Goal: Use online tool/utility: Utilize a website feature to perform a specific function

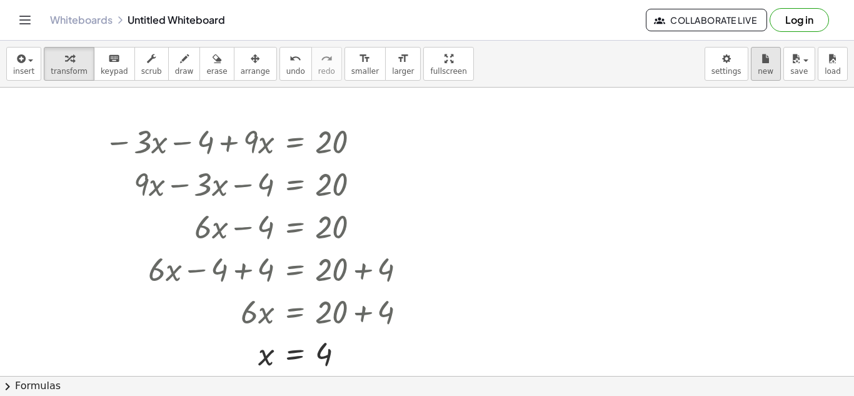
scroll to position [1, 0]
click at [767, 51] on icon "button" at bounding box center [766, 58] width 9 height 15
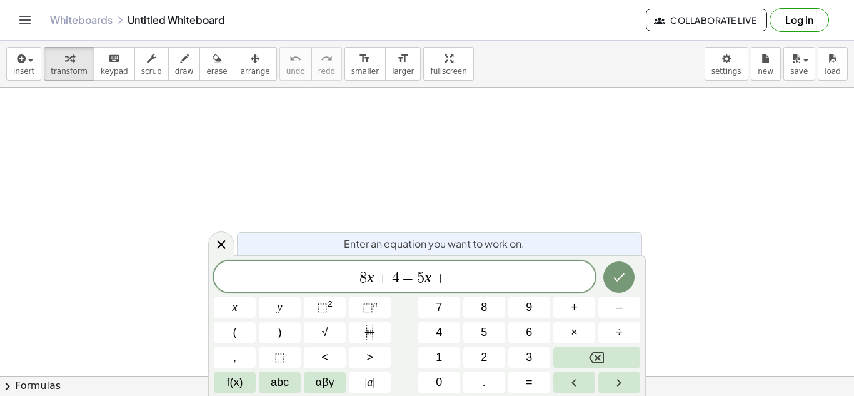
scroll to position [8, 0]
click at [609, 271] on button "Done" at bounding box center [619, 276] width 31 height 31
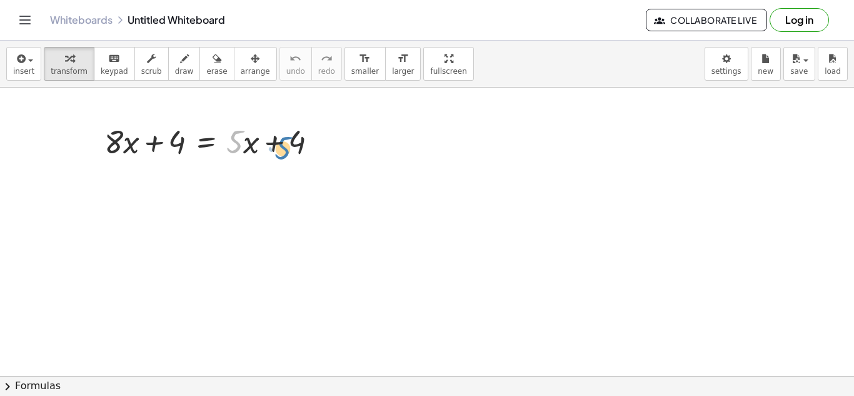
drag, startPoint x: 233, startPoint y: 142, endPoint x: 281, endPoint y: 148, distance: 48.6
click at [281, 148] on div at bounding box center [216, 140] width 236 height 43
drag, startPoint x: 241, startPoint y: 143, endPoint x: 78, endPoint y: 141, distance: 163.3
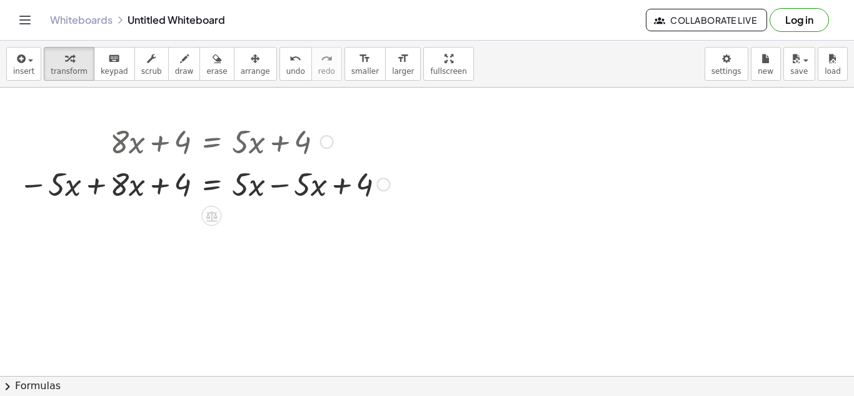
click at [88, 188] on div at bounding box center [204, 183] width 383 height 43
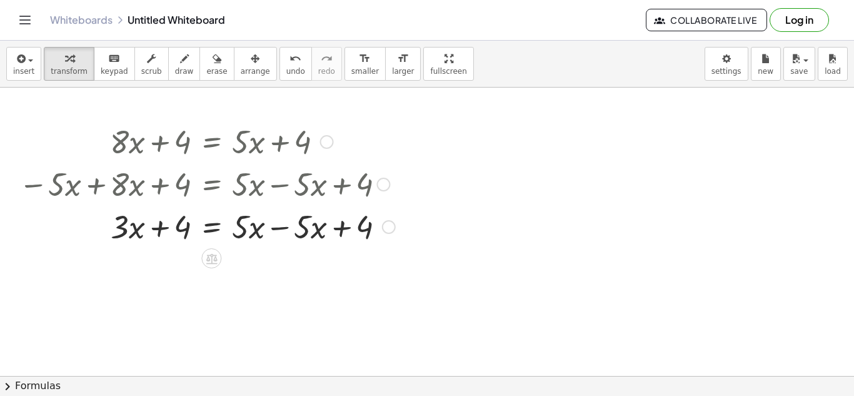
click at [273, 228] on div at bounding box center [207, 226] width 389 height 43
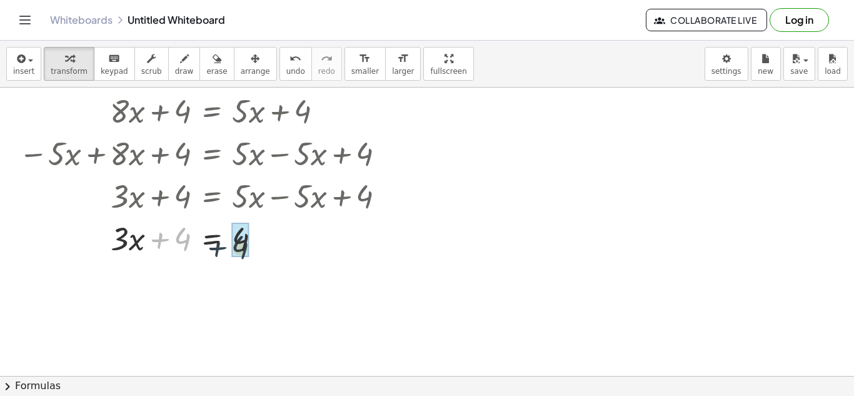
drag, startPoint x: 174, startPoint y: 244, endPoint x: 236, endPoint y: 253, distance: 62.5
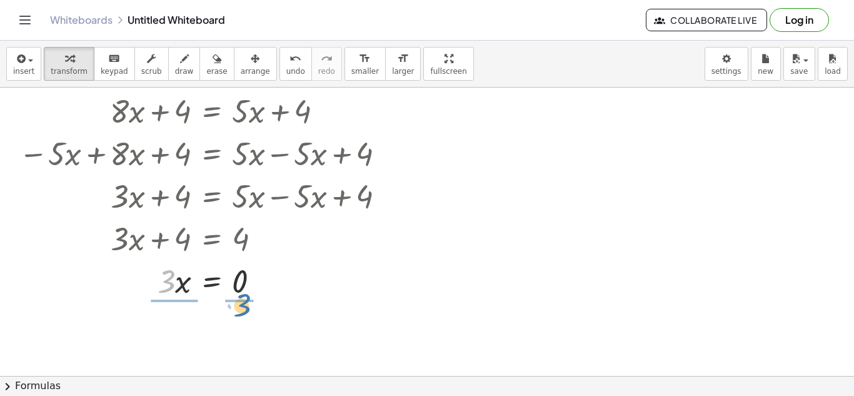
drag, startPoint x: 168, startPoint y: 287, endPoint x: 243, endPoint y: 310, distance: 79.1
click at [243, 329] on div at bounding box center [207, 332] width 389 height 63
click at [165, 333] on div at bounding box center [207, 332] width 389 height 63
